Goal: Task Accomplishment & Management: Manage account settings

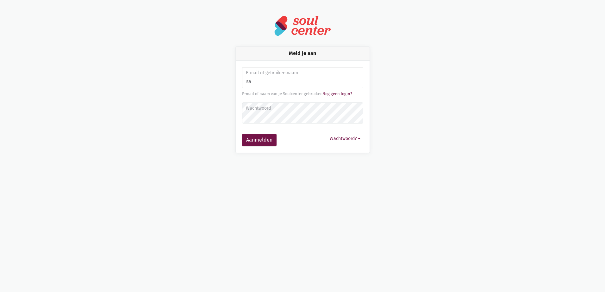
type input "s"
drag, startPoint x: 302, startPoint y: 84, endPoint x: 225, endPoint y: 75, distance: 77.1
click at [225, 75] on div "Meld je aan E-mail of gebruikersnaam sarah.vlerick E-mail of naam van je Soulce…" at bounding box center [302, 100] width 361 height 107
type input "[EMAIL_ADDRESS][DOMAIN_NAME]"
click at [287, 109] on label "Wachtwoord" at bounding box center [302, 108] width 113 height 7
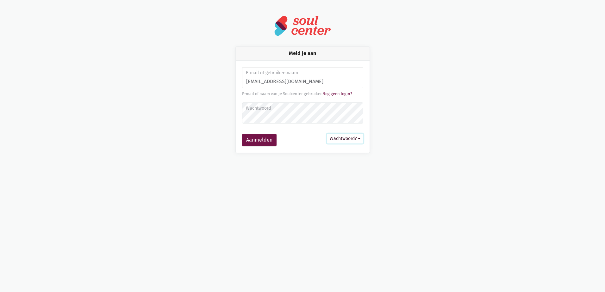
click at [341, 139] on button "Wachtwoord?" at bounding box center [345, 139] width 36 height 10
click at [308, 134] on div "Aanmelden Wachtwoord? Aanmelden zonder wachtwoord Wachtwoord instellen of aanpa…" at bounding box center [302, 140] width 121 height 13
click at [242, 134] on button "Aanmelden" at bounding box center [259, 140] width 34 height 13
click at [341, 145] on button "Wachtwoord?" at bounding box center [345, 147] width 36 height 10
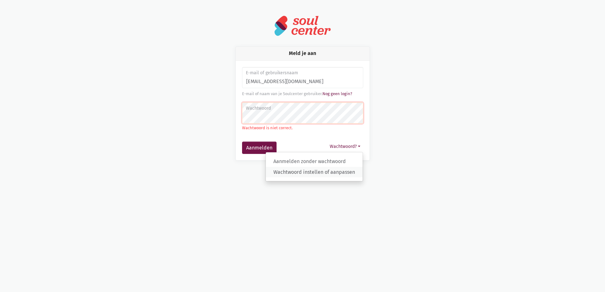
click at [342, 177] on link "Wachtwoord instellen of aanpassen" at bounding box center [314, 172] width 97 height 11
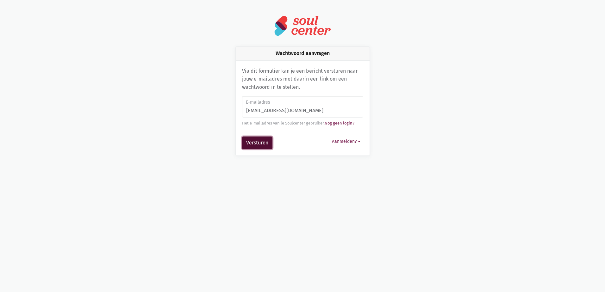
click at [268, 141] on button "Versturen" at bounding box center [257, 143] width 30 height 13
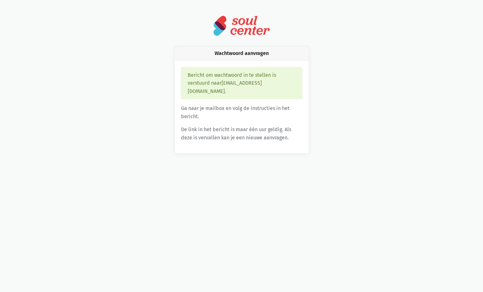
click at [416, 67] on div "Wachtwoord aanvragen Bericht om wachtwoord in te stellen is verstuurd naar deli…" at bounding box center [241, 100] width 361 height 107
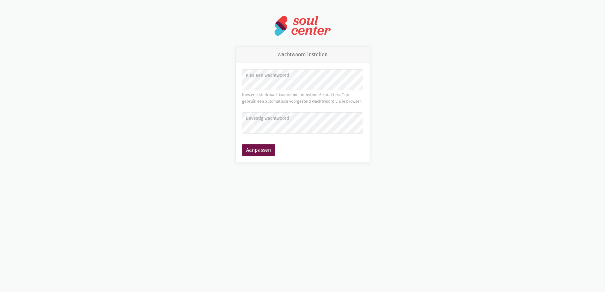
click at [302, 119] on label "Bevestig wachtwoord" at bounding box center [302, 118] width 113 height 7
click at [242, 144] on button "Aanpassen" at bounding box center [258, 150] width 33 height 13
